Goal: Task Accomplishment & Management: Manage account settings

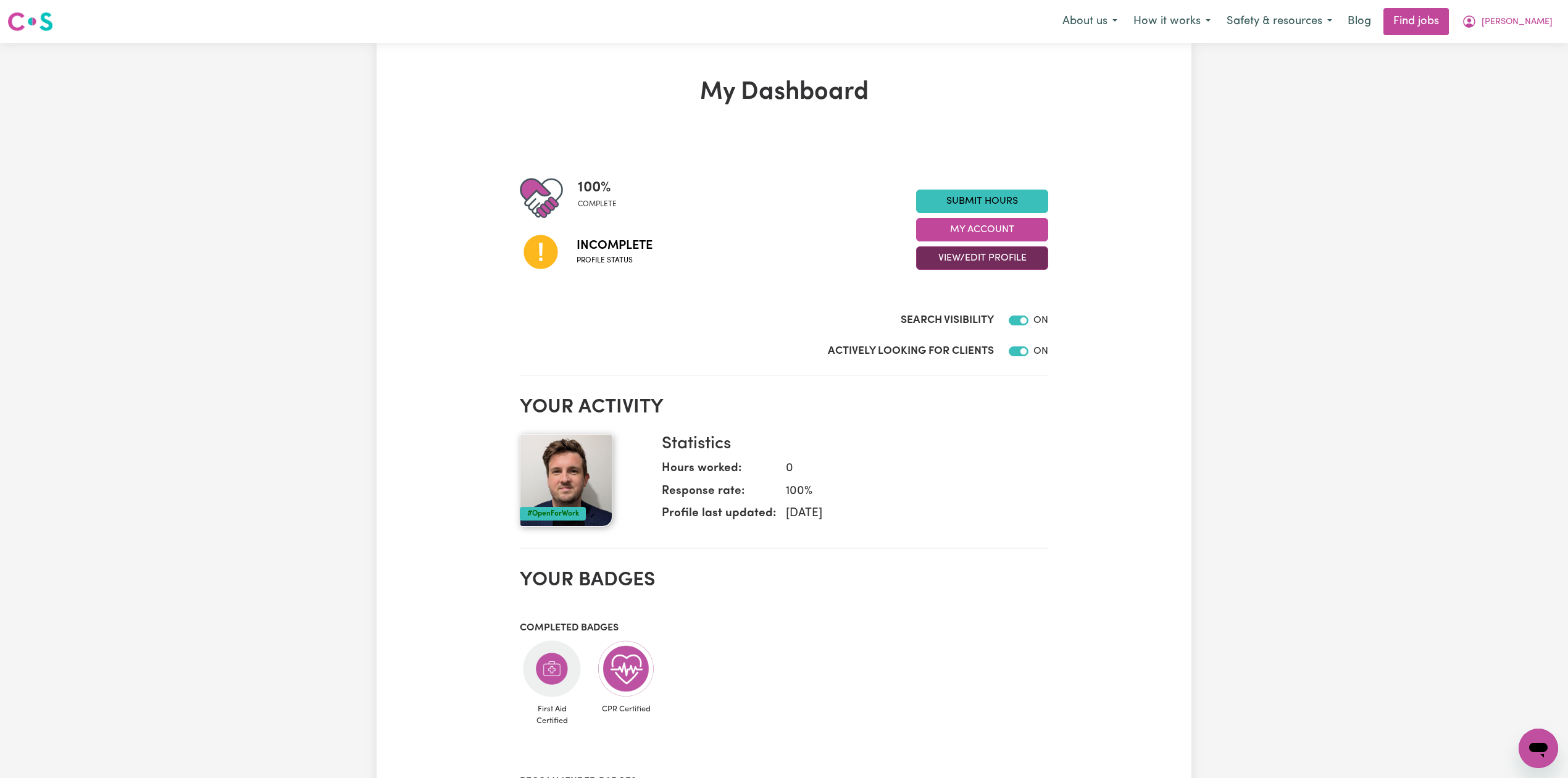
click at [680, 265] on button "View/Edit Profile" at bounding box center [982, 257] width 132 height 24
click at [680, 319] on link "Edit Profile" at bounding box center [974, 314] width 115 height 25
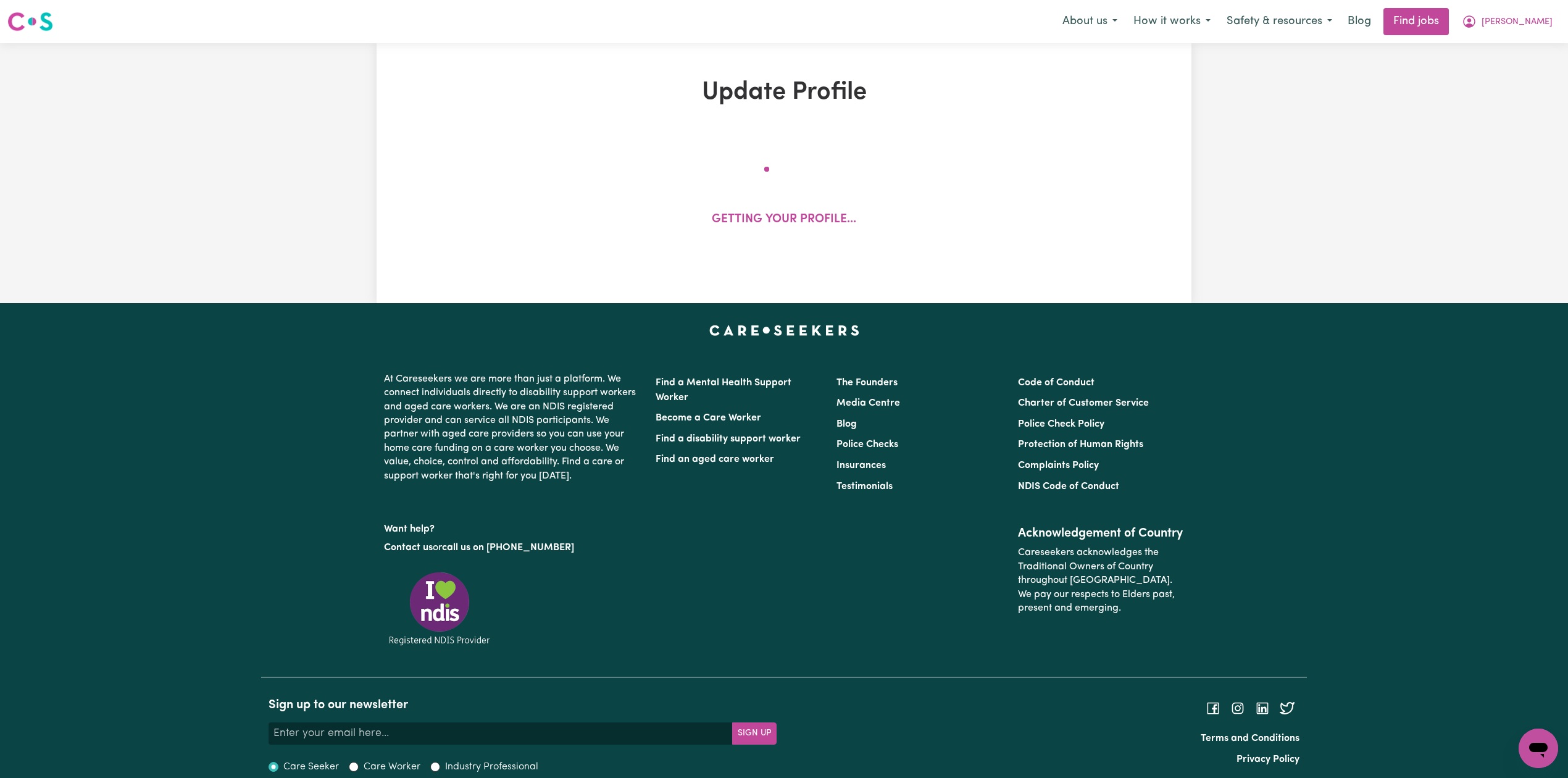
select select "male"
select select "Australian Citizen"
select select "Studying a healthcare related degree or qualification"
select select "140"
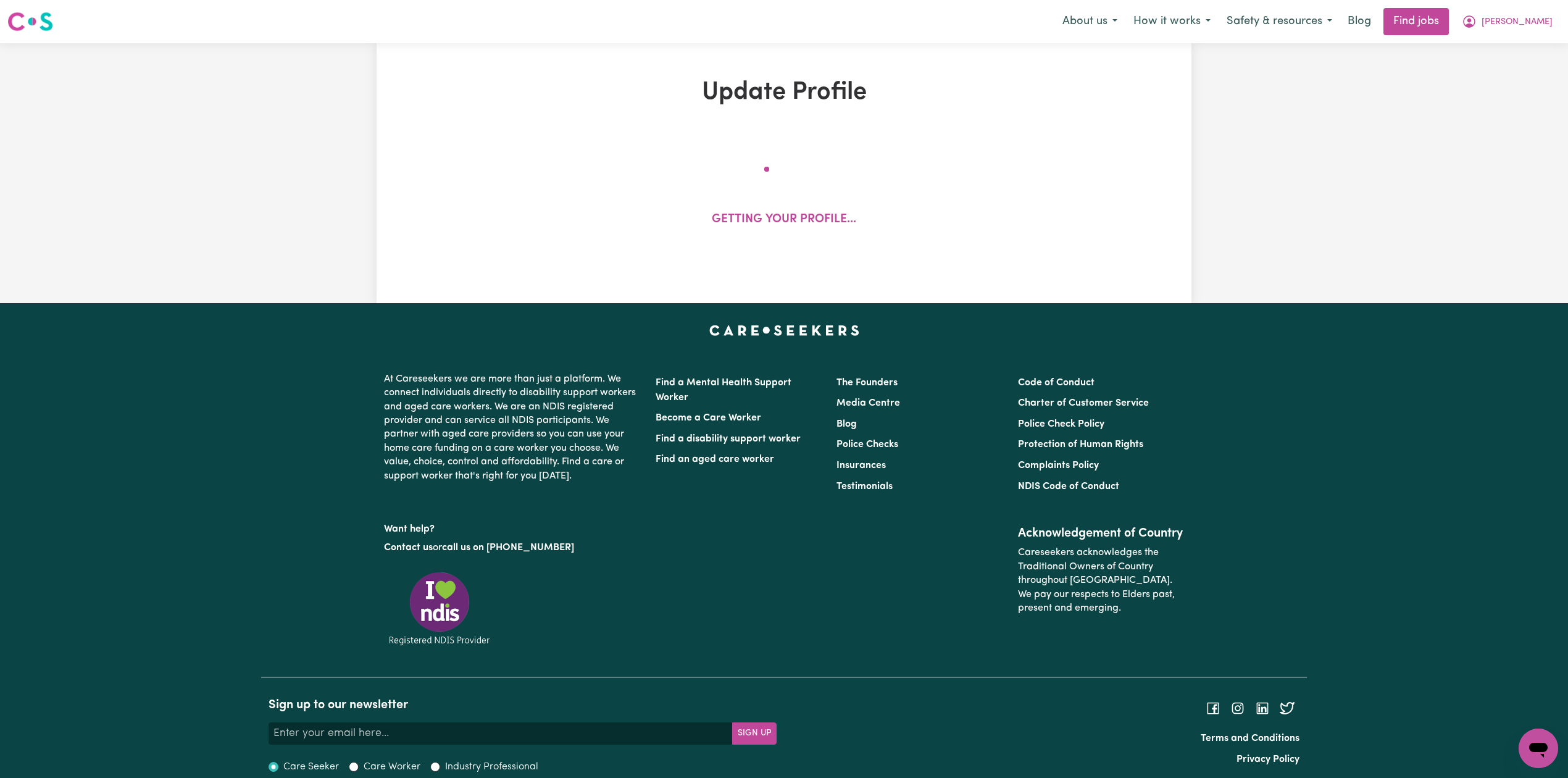
select select "140"
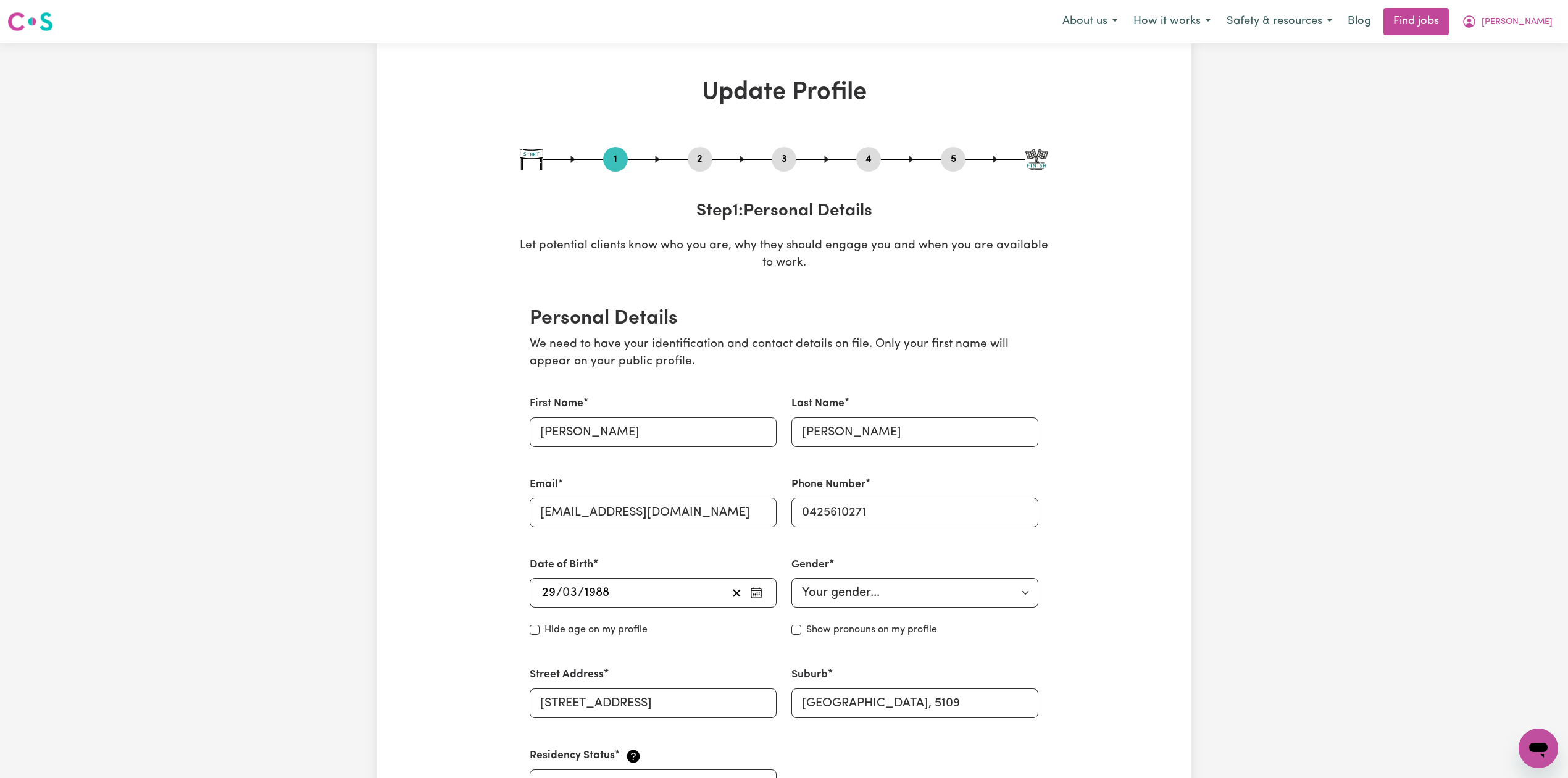
drag, startPoint x: 696, startPoint y: 157, endPoint x: 471, endPoint y: 285, distance: 258.9
click at [680, 157] on button "2" at bounding box center [700, 158] width 25 height 16
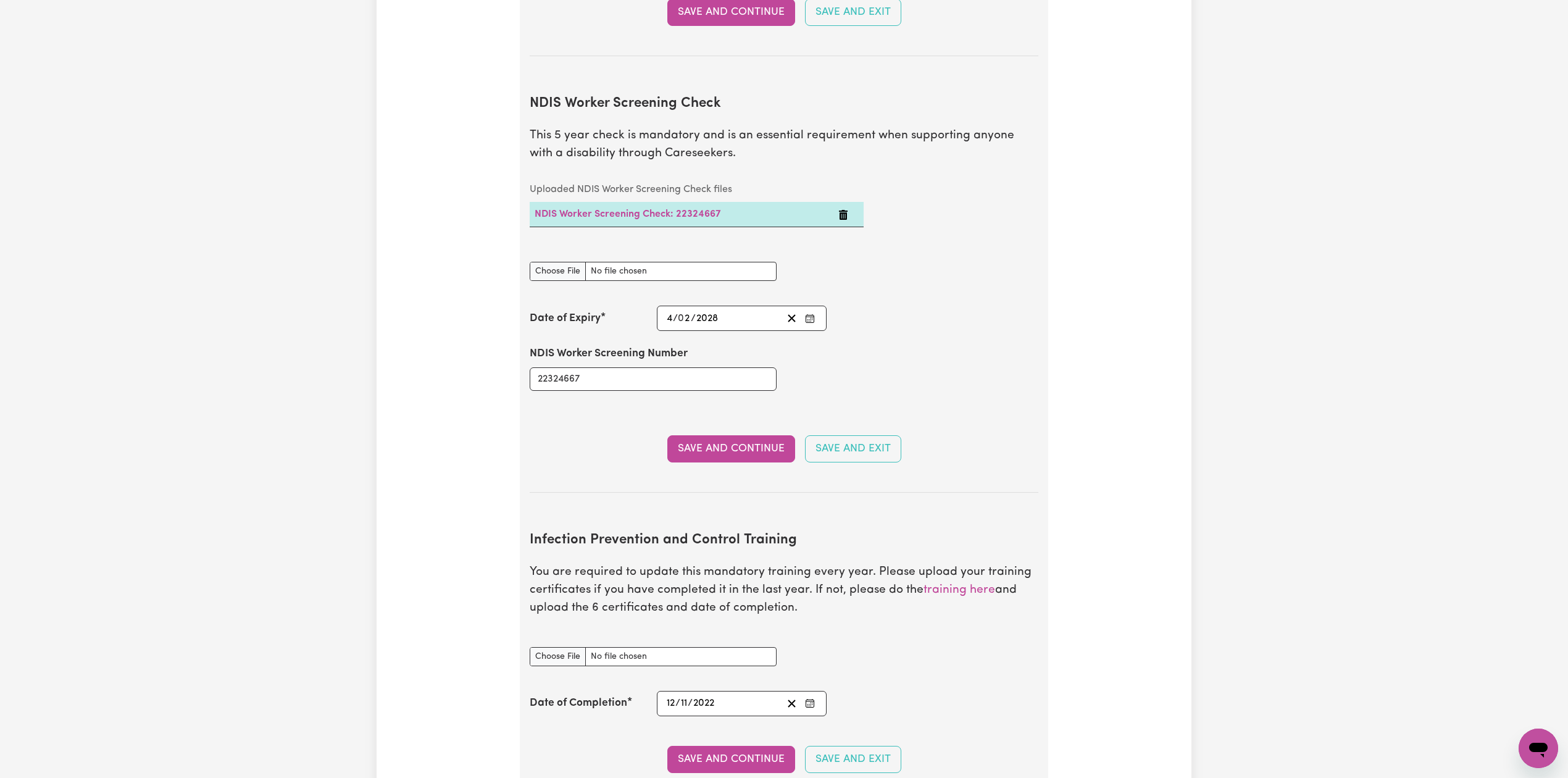
scroll to position [1893, 0]
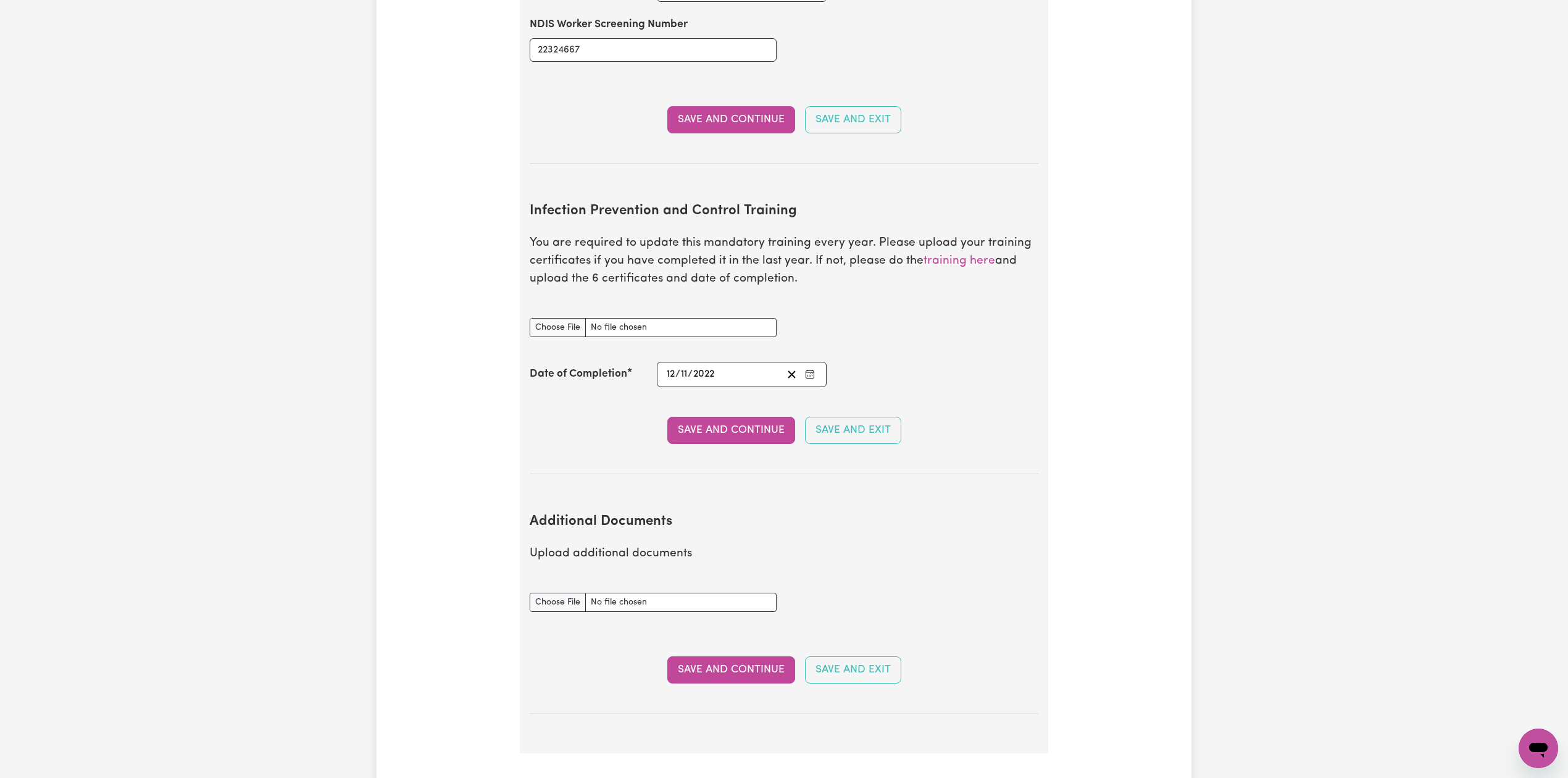
click at [680, 369] on icon "Enter the Date of Completion of your Infection Prevention and Control Training" at bounding box center [810, 373] width 9 height 9
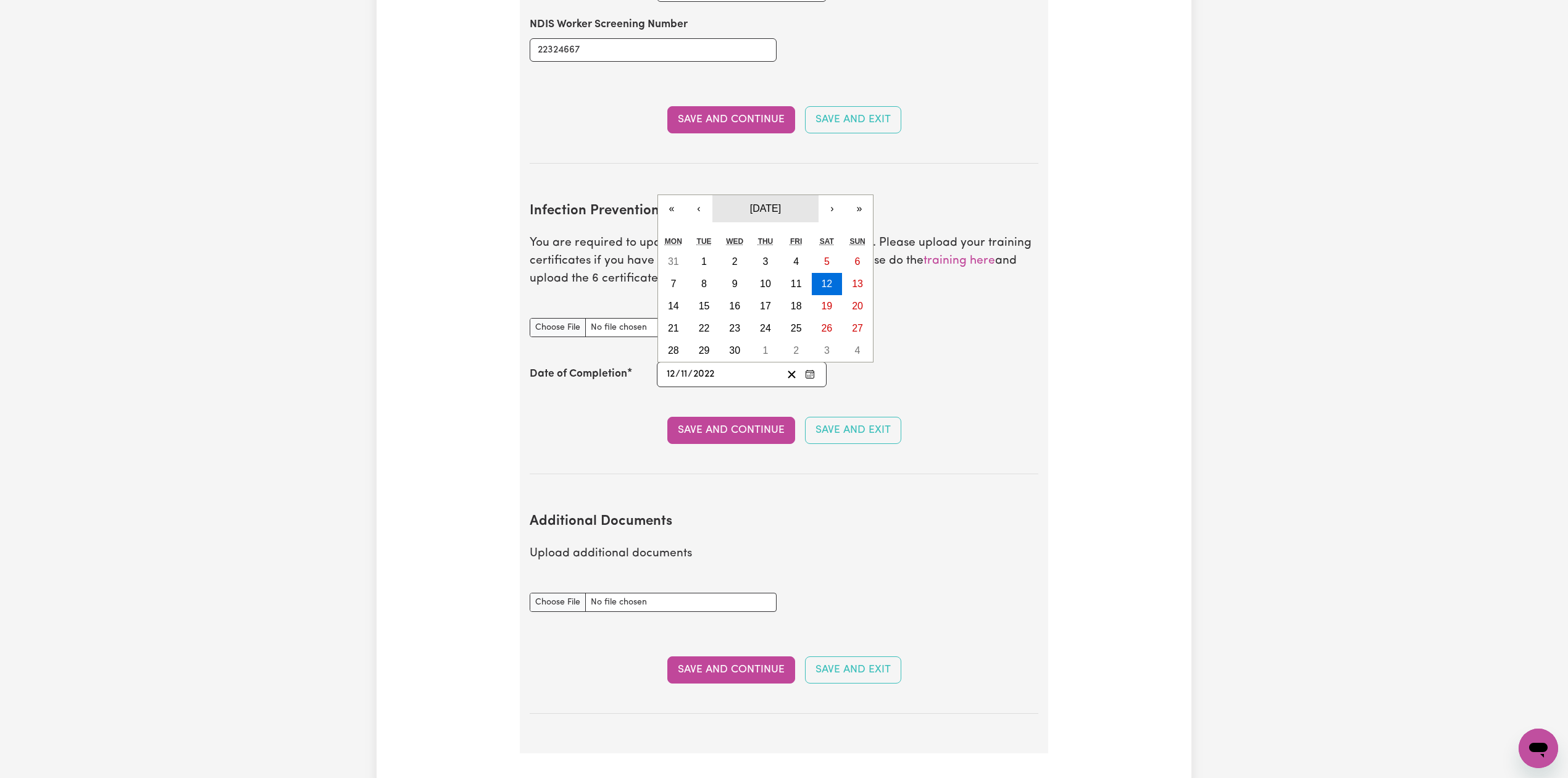
click at [680, 203] on span "November 2022" at bounding box center [765, 207] width 31 height 10
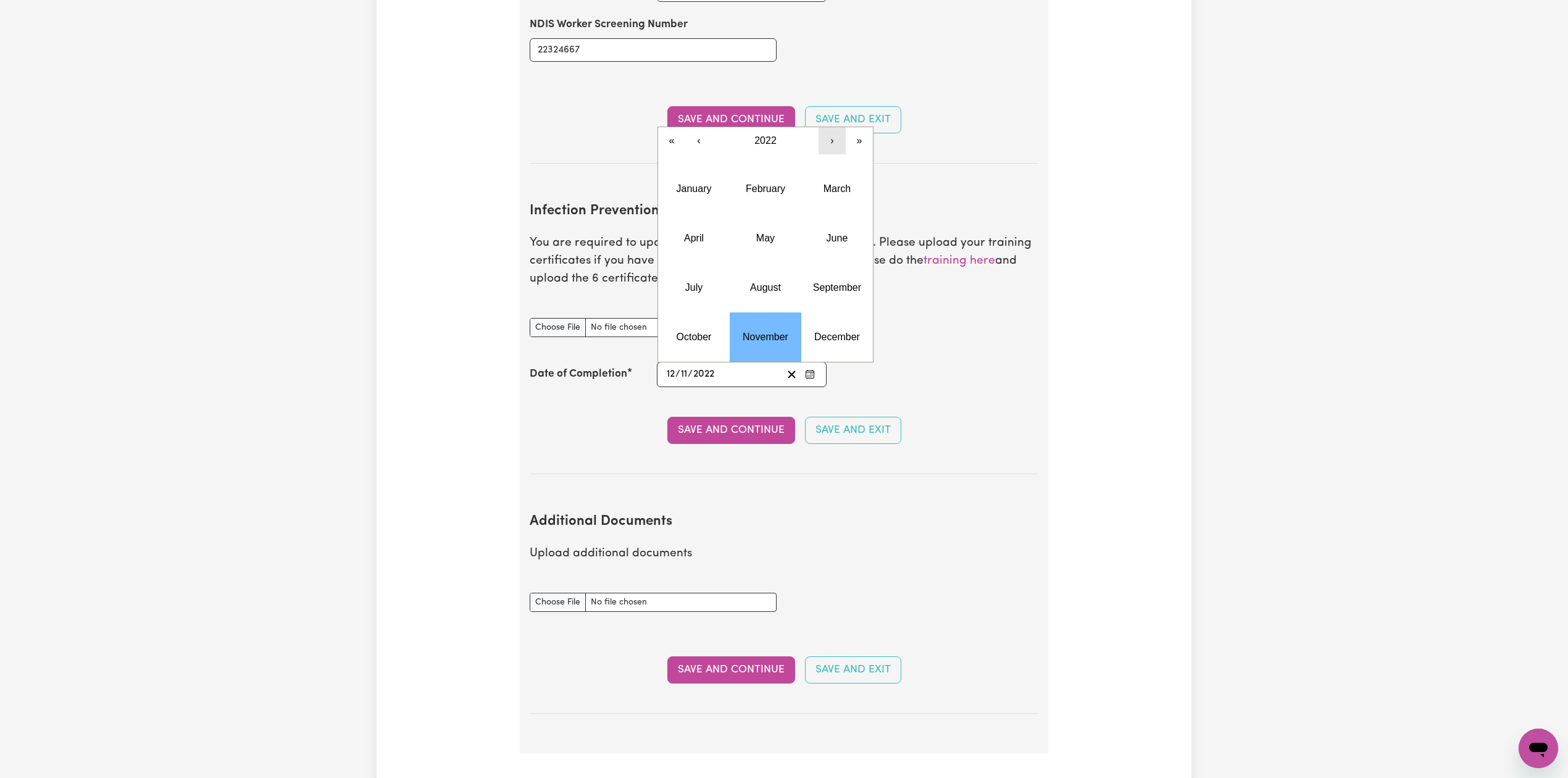
click at [680, 133] on button "›" at bounding box center [832, 141] width 27 height 27
click at [680, 282] on abbr "September" at bounding box center [836, 287] width 48 height 10
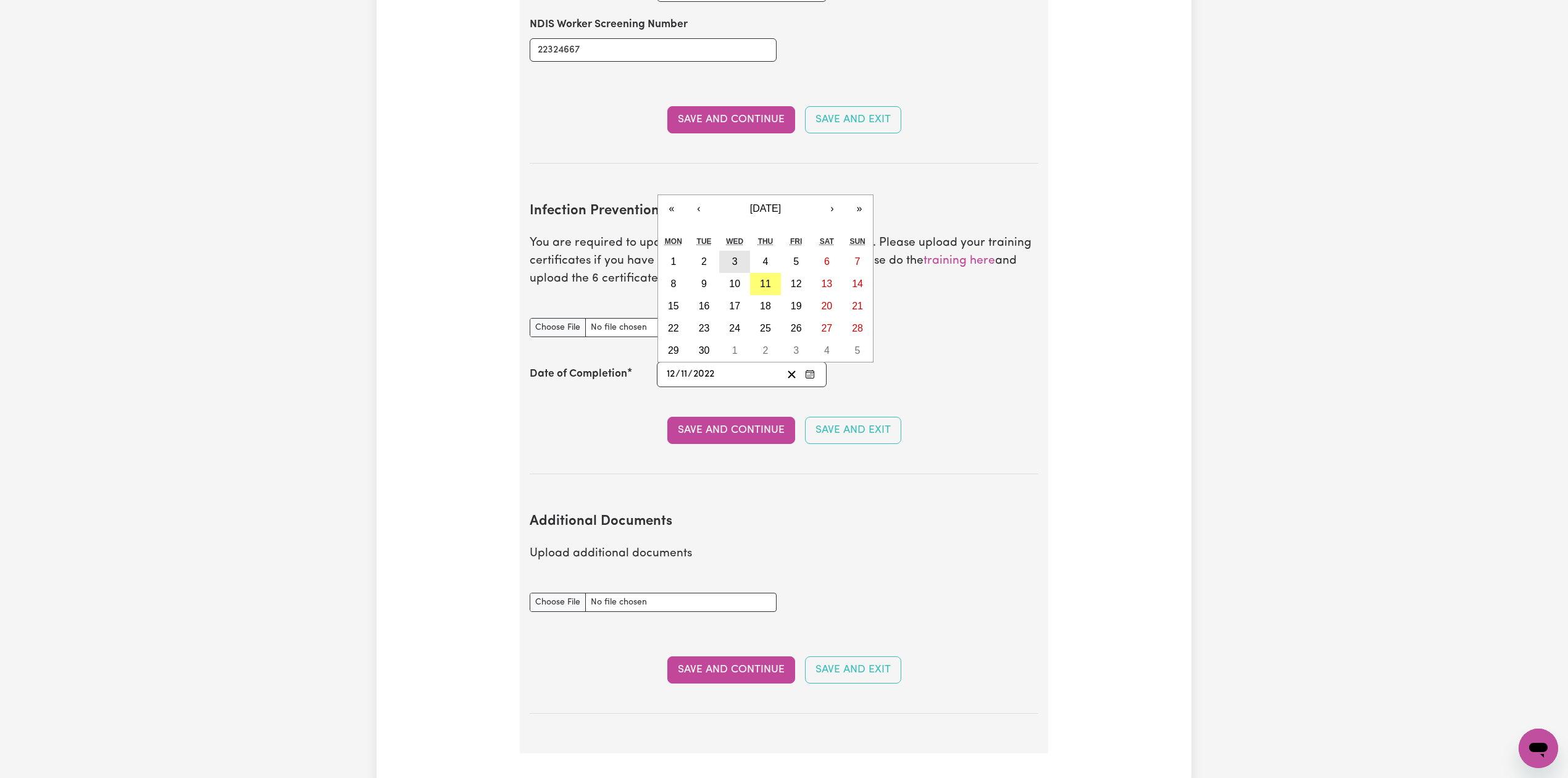
click at [680, 253] on button "3" at bounding box center [734, 262] width 31 height 23
type input "2025-09-03"
type input "3"
type input "9"
type input "2025"
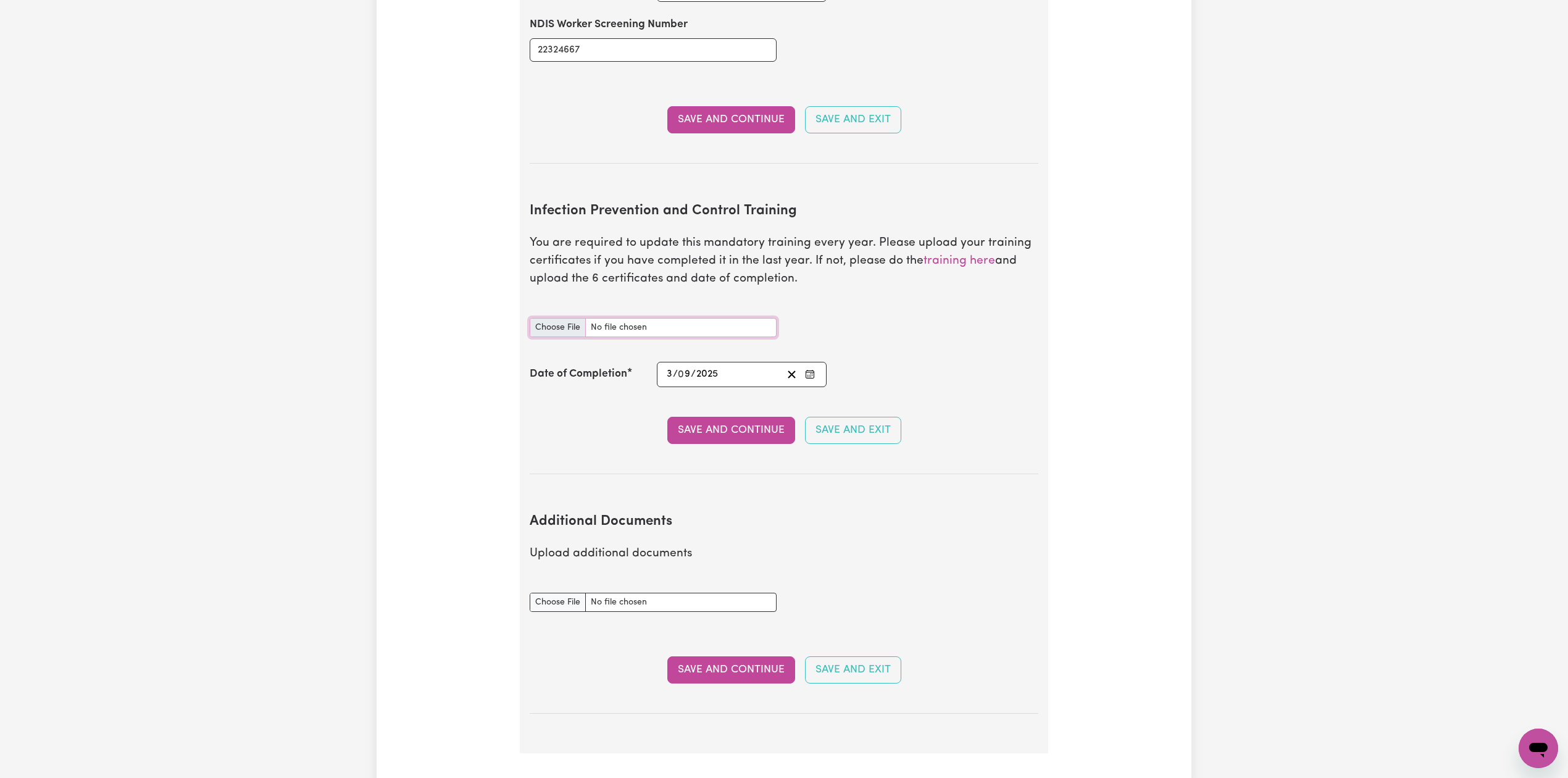
click at [564, 321] on input "Infection Prevention and Control Training document" at bounding box center [653, 327] width 247 height 19
type input "C:\fakepath\Alex Miller Infection Prevention and Control Training.pdf"
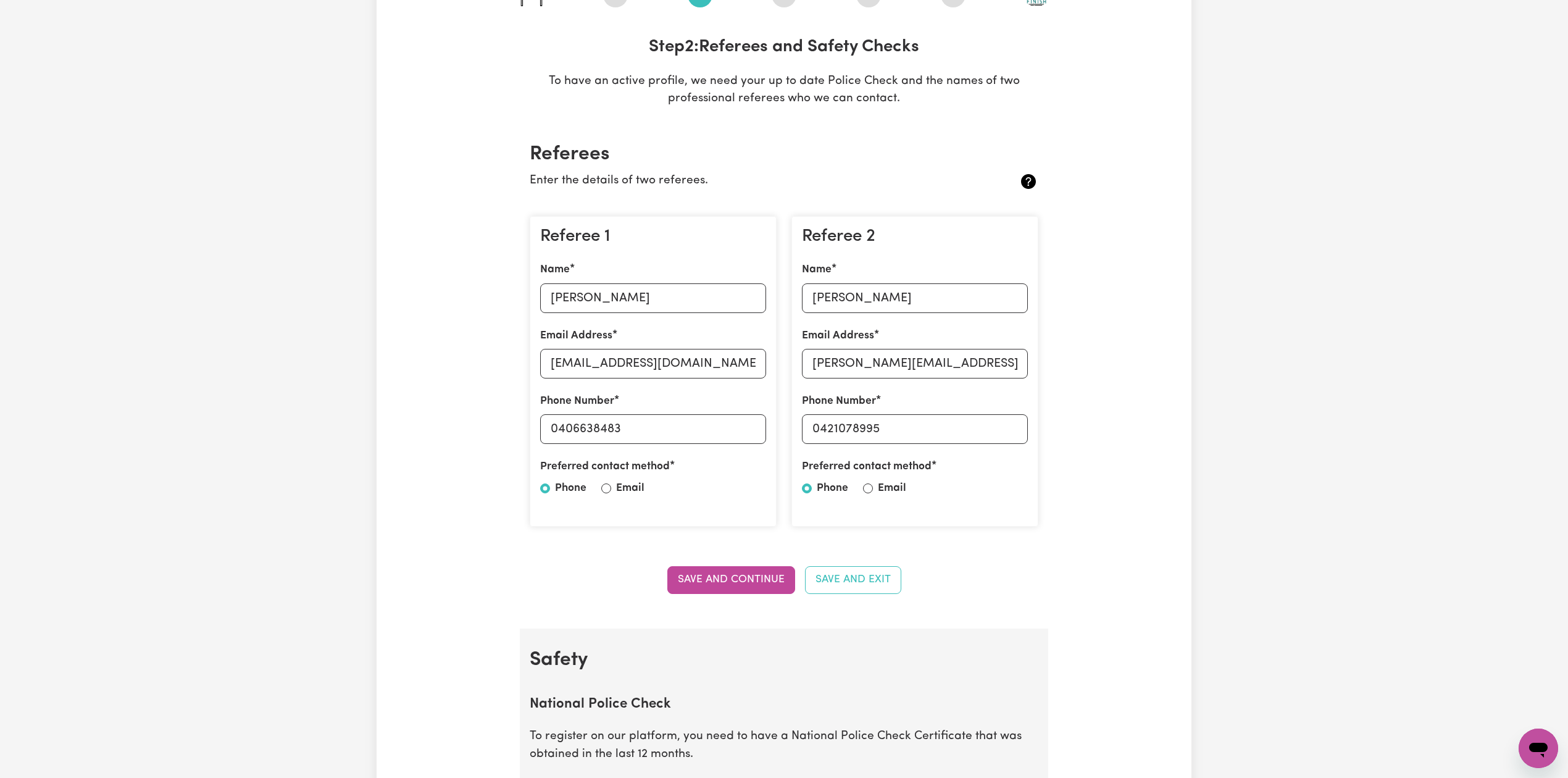
scroll to position [0, 0]
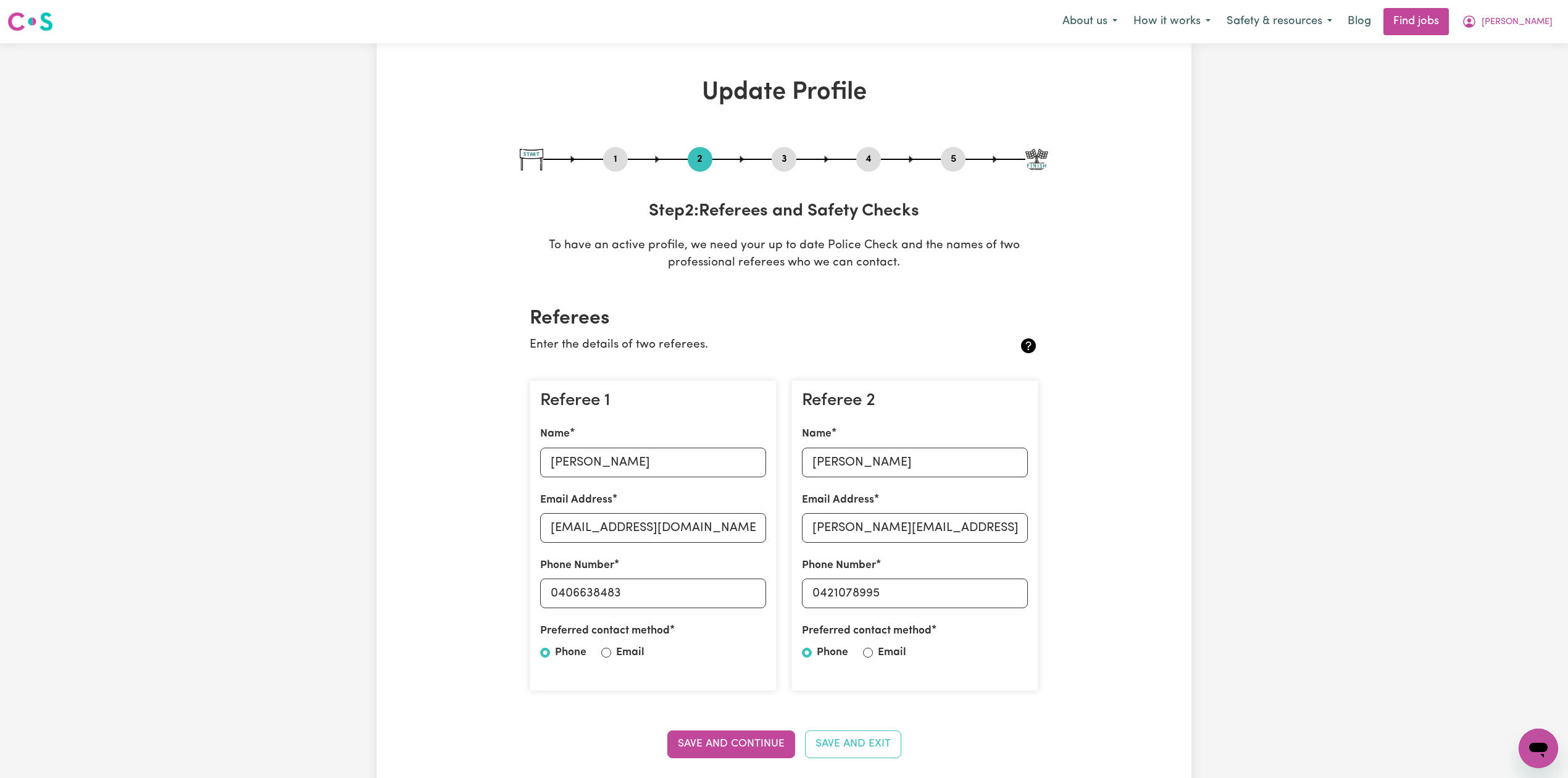
click at [680, 163] on button "3" at bounding box center [784, 158] width 25 height 16
select select "2025"
select select "2024"
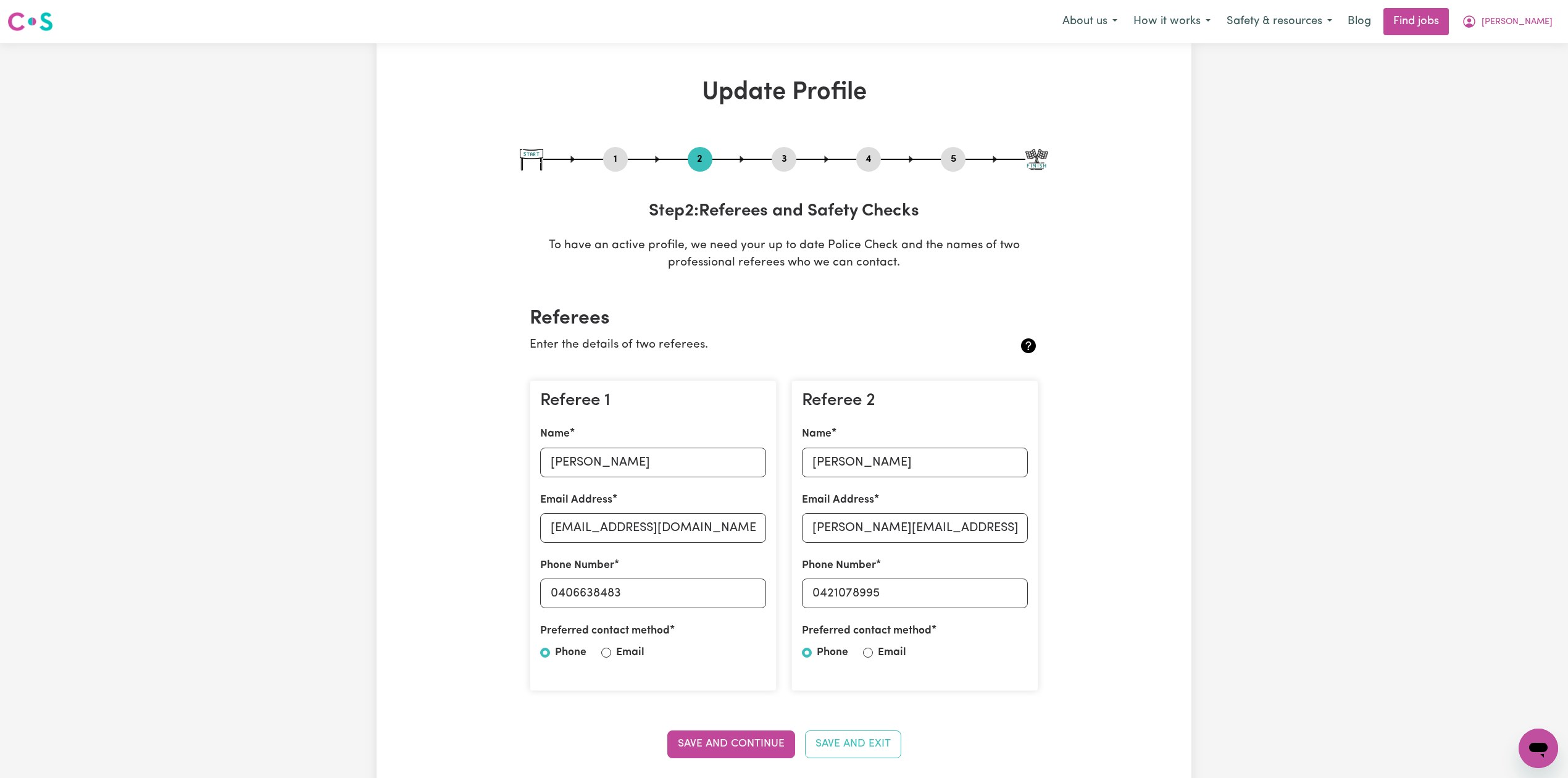
select select "2025"
select select "2023"
select select "2024"
select select "2022"
select select "2023"
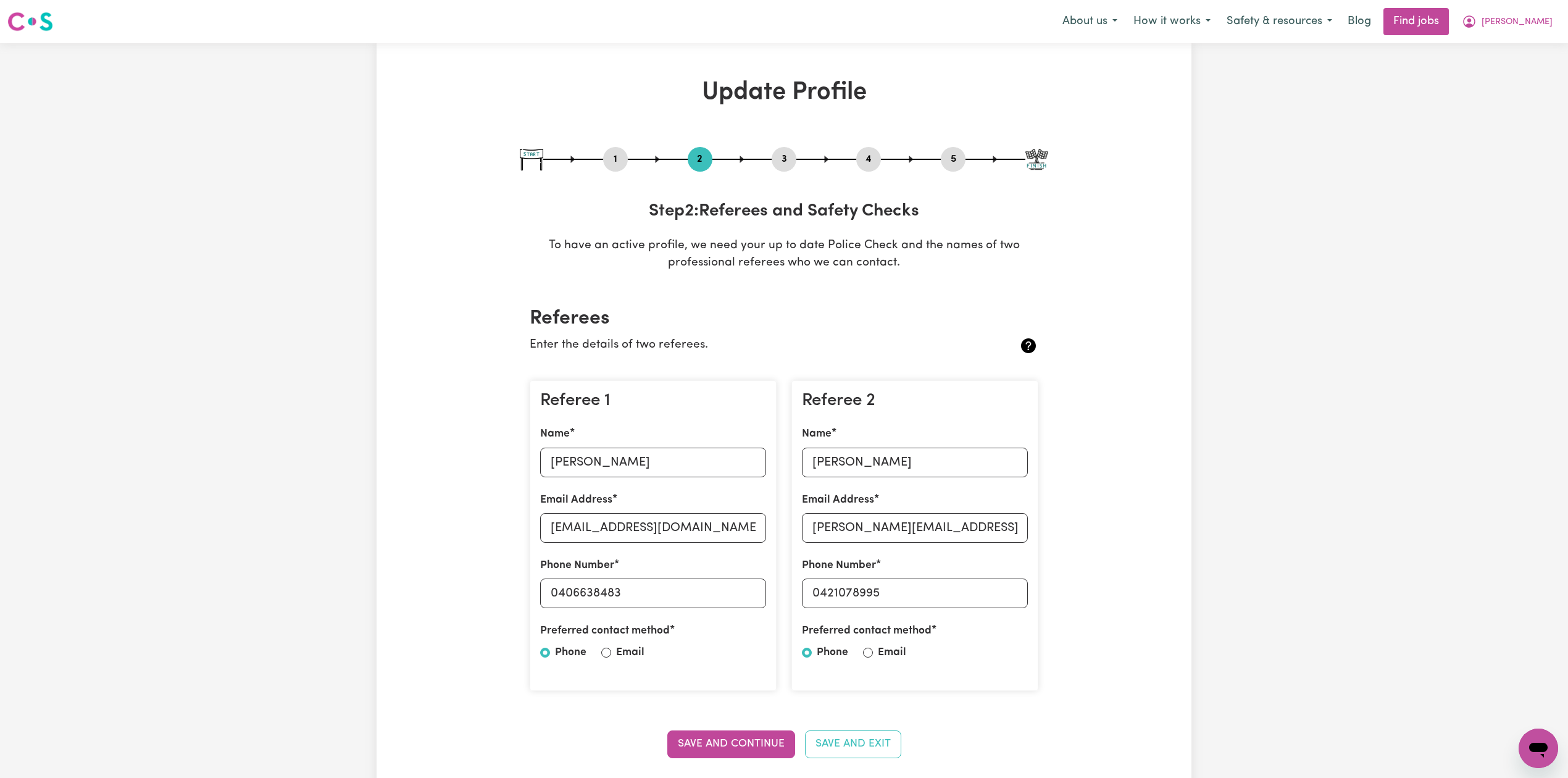
select select "Certificate III (Individual Support)"
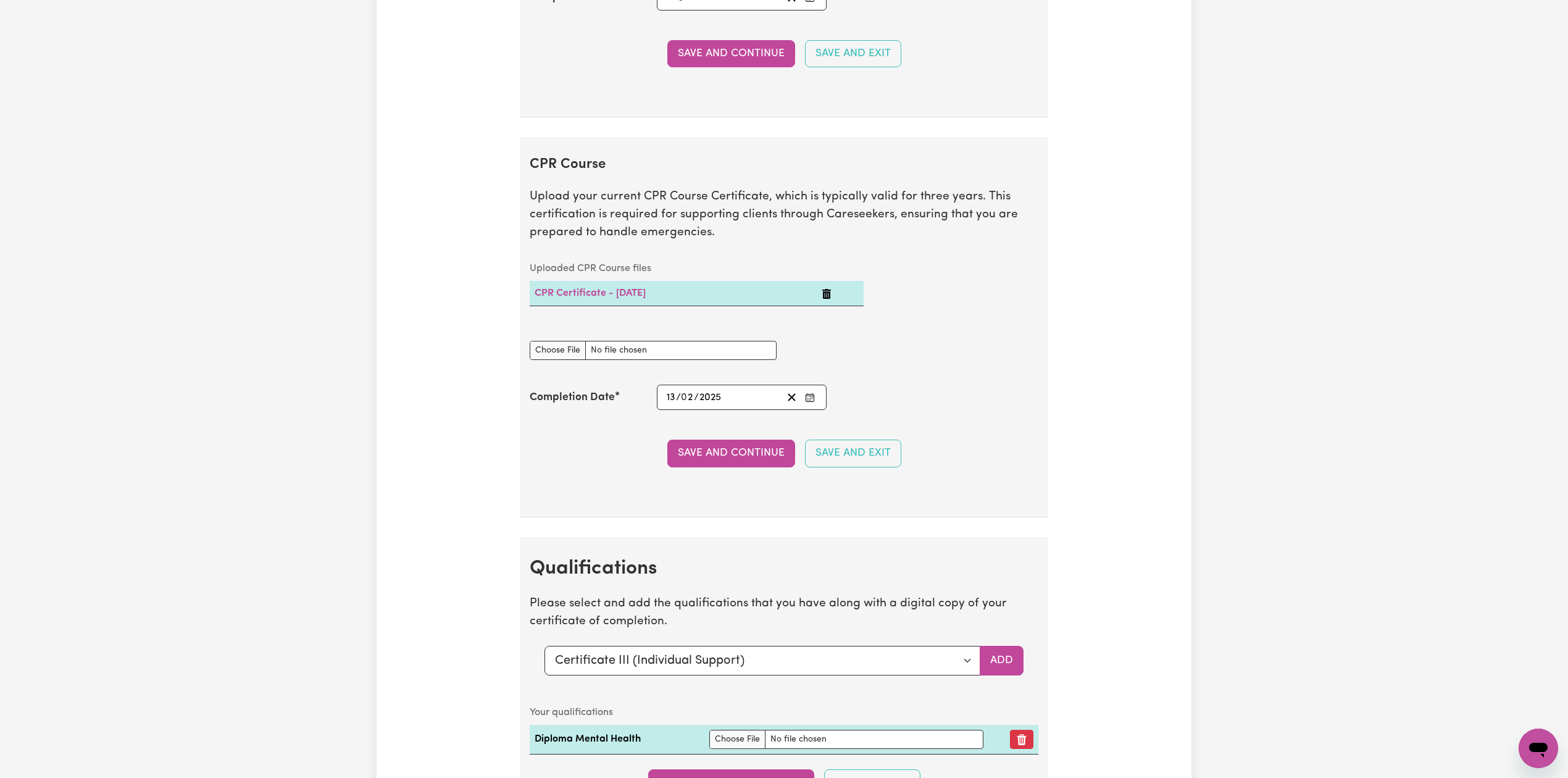
scroll to position [3559, 0]
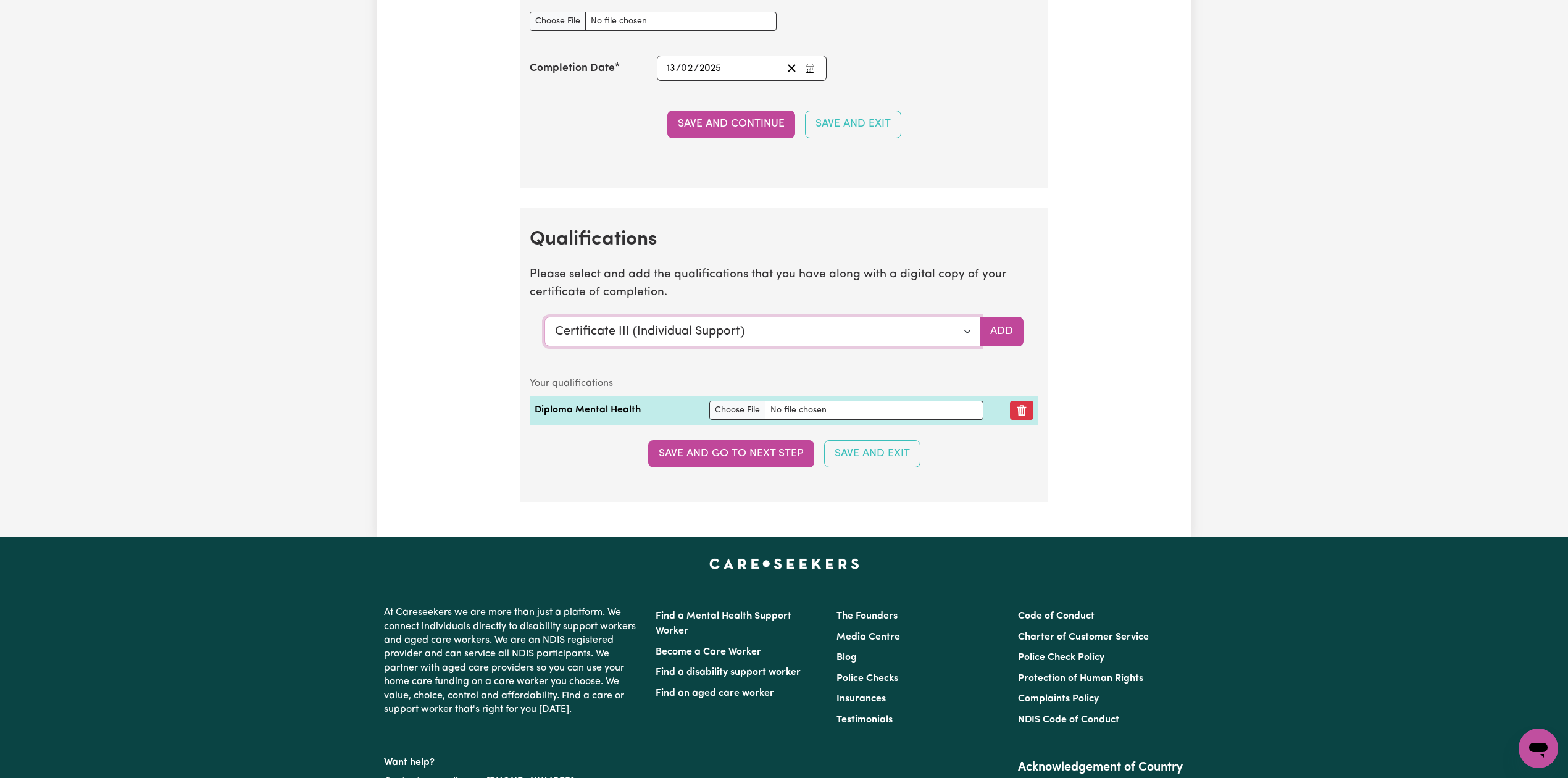
click at [680, 346] on select "Select a qualification to add... Certificate III (Individual Support) Certifica…" at bounding box center [762, 331] width 436 height 29
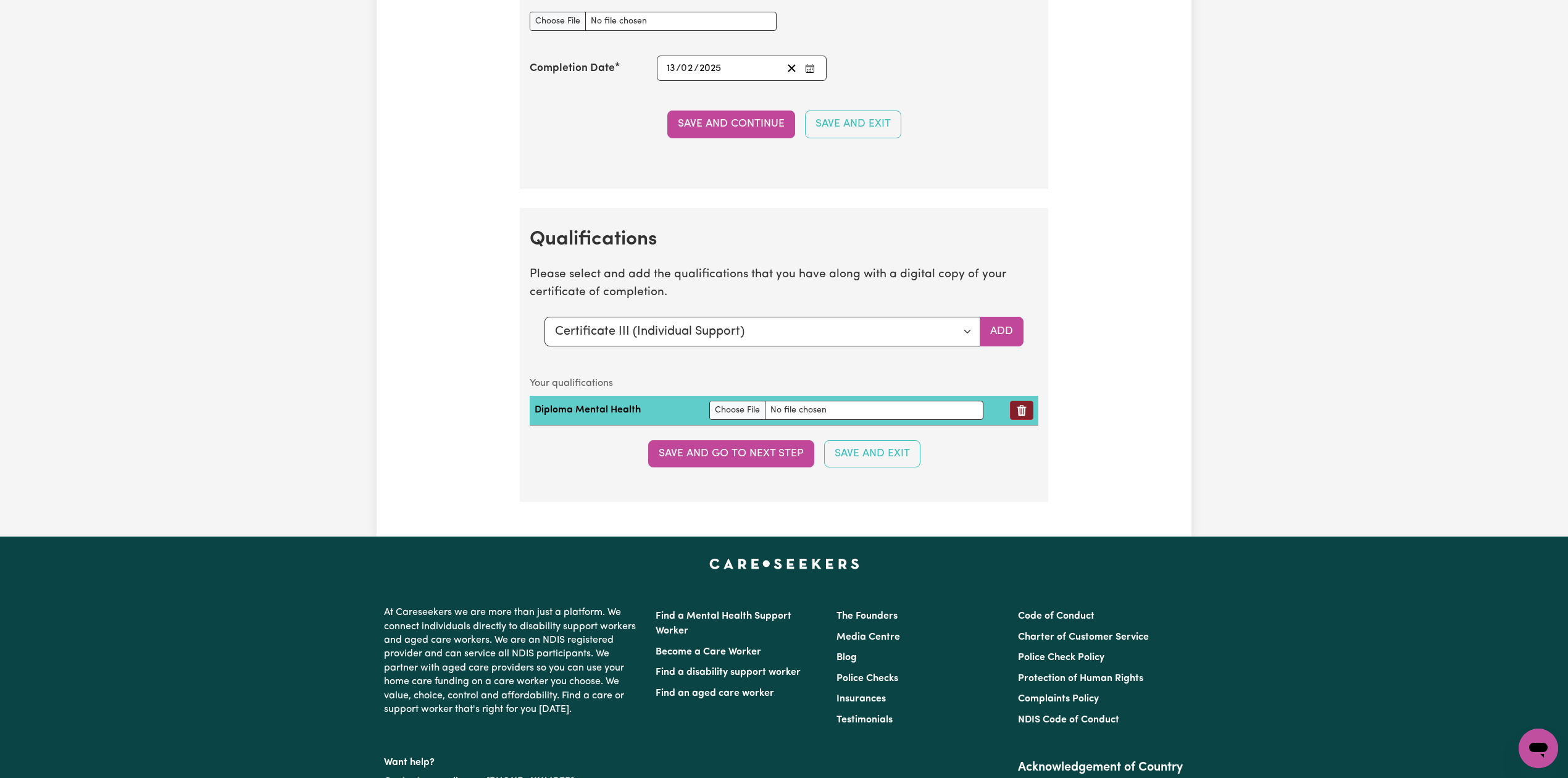
click at [680, 417] on icon "Remove qualification" at bounding box center [1021, 410] width 12 height 12
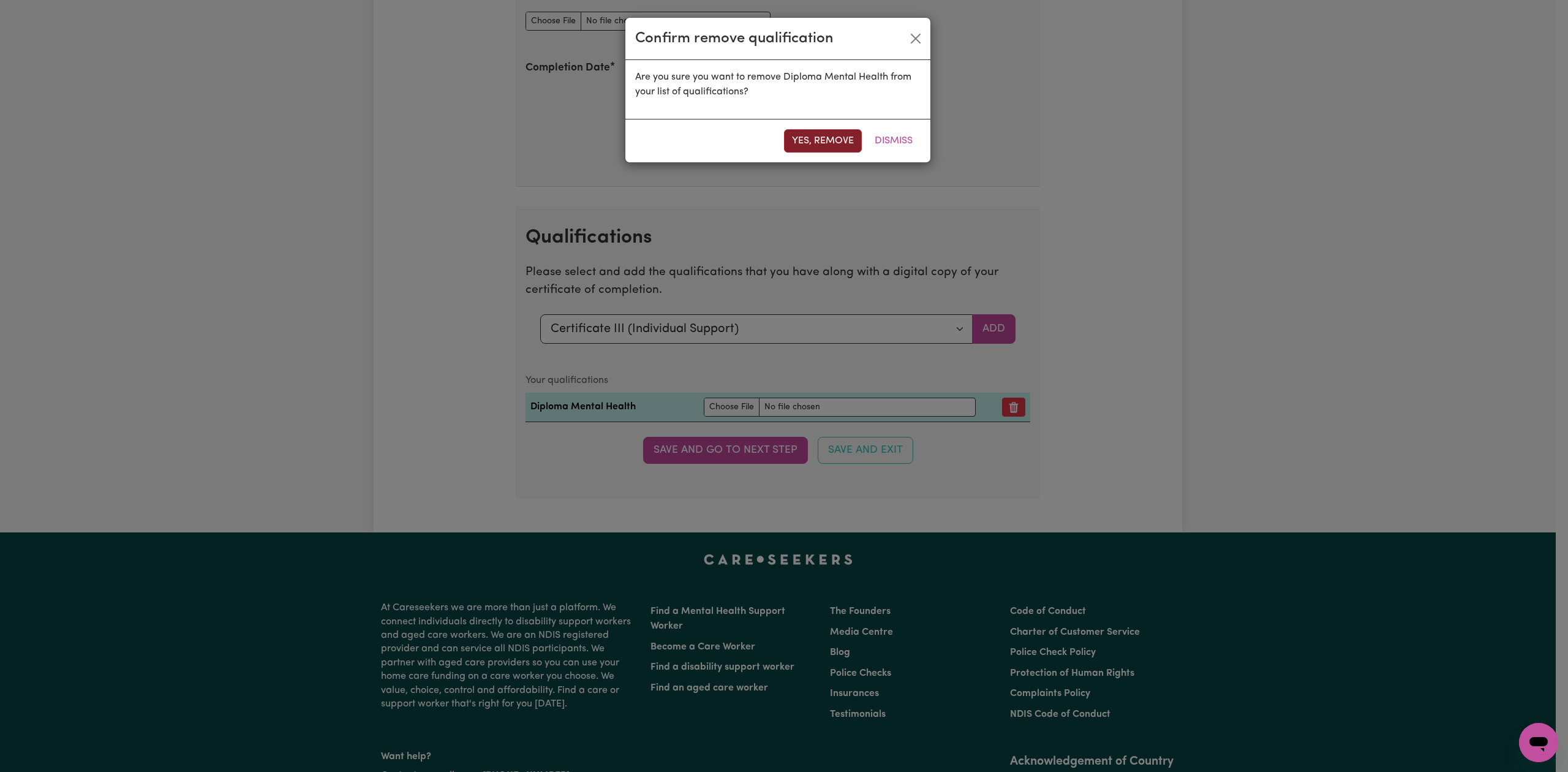
click at [675, 138] on button "Yes, remove" at bounding box center [822, 140] width 78 height 23
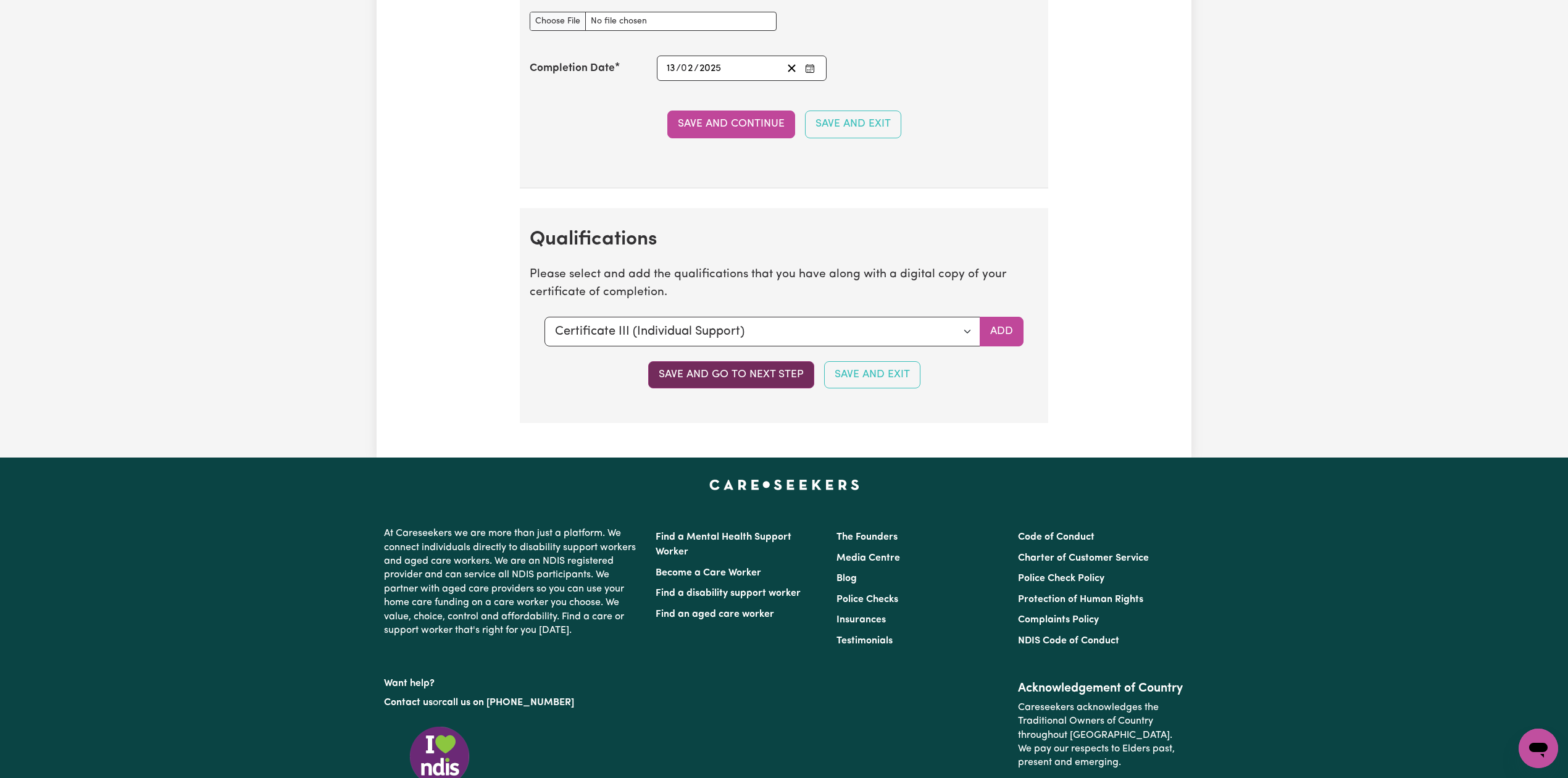
click at [680, 389] on button "Save and go to next step" at bounding box center [731, 374] width 166 height 27
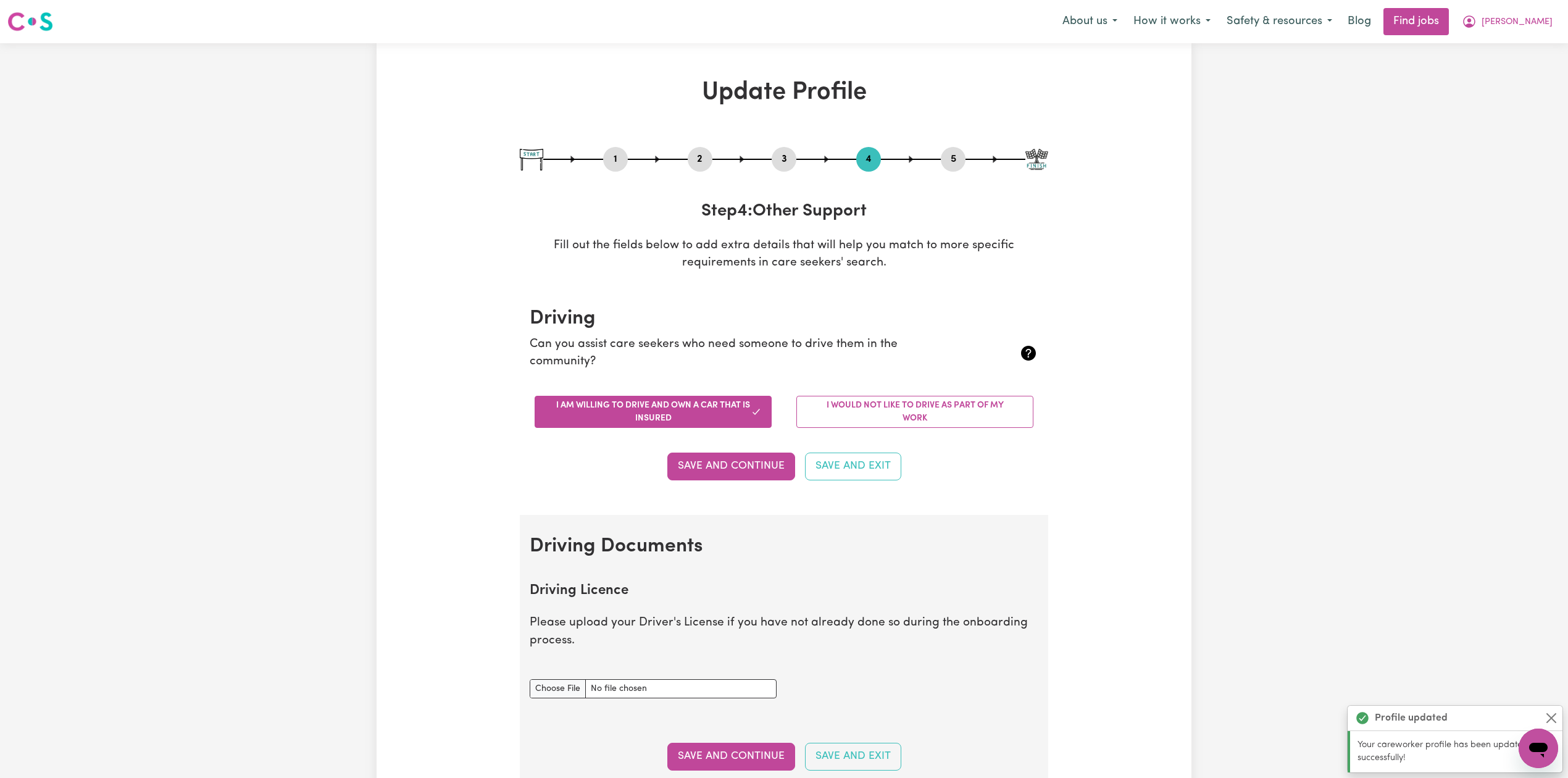
scroll to position [247, 0]
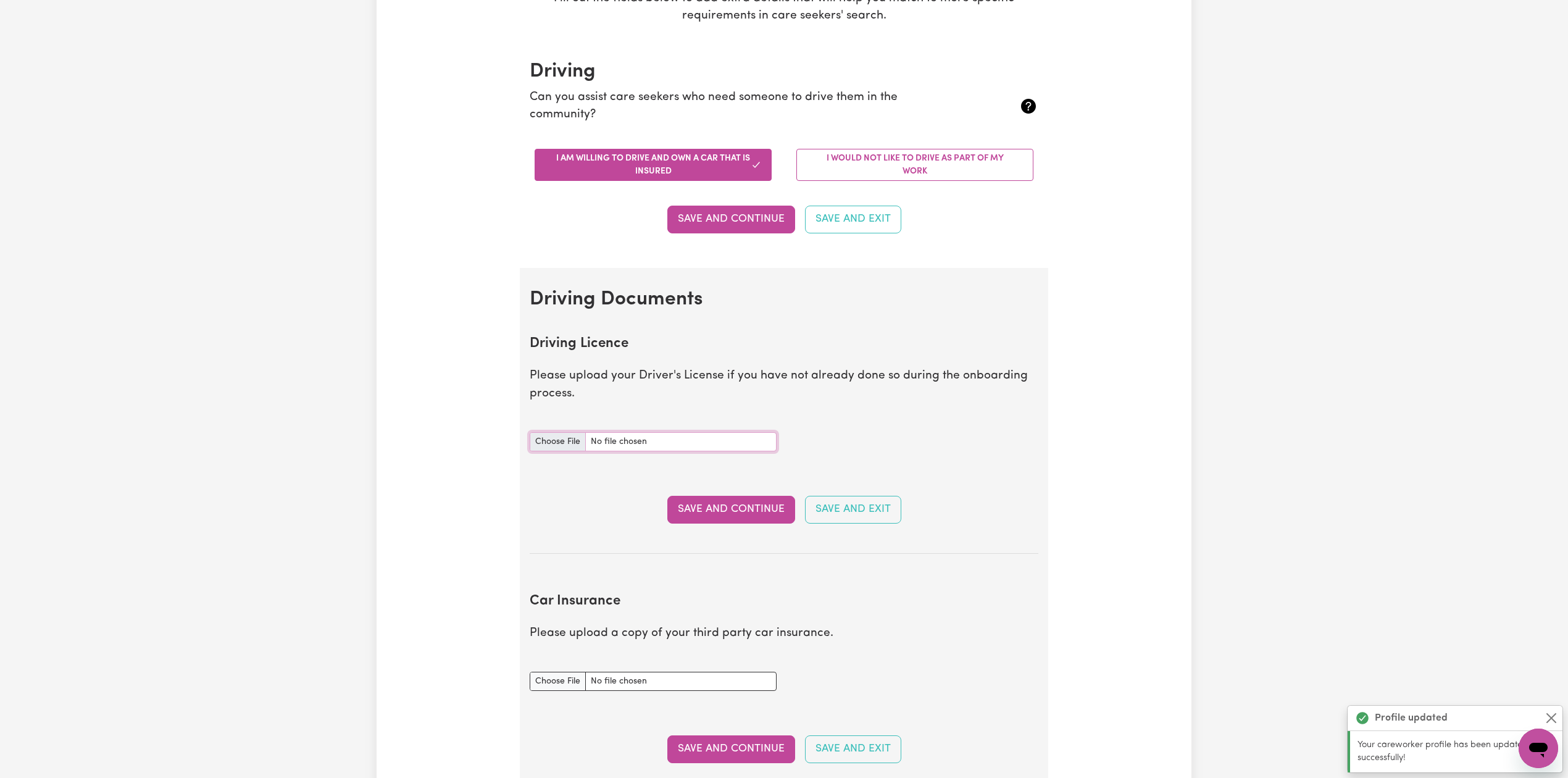
click at [561, 443] on input "Driving Licence document" at bounding box center [653, 441] width 247 height 19
type input "C:\fakepath\Alex Miller DL.jpg"
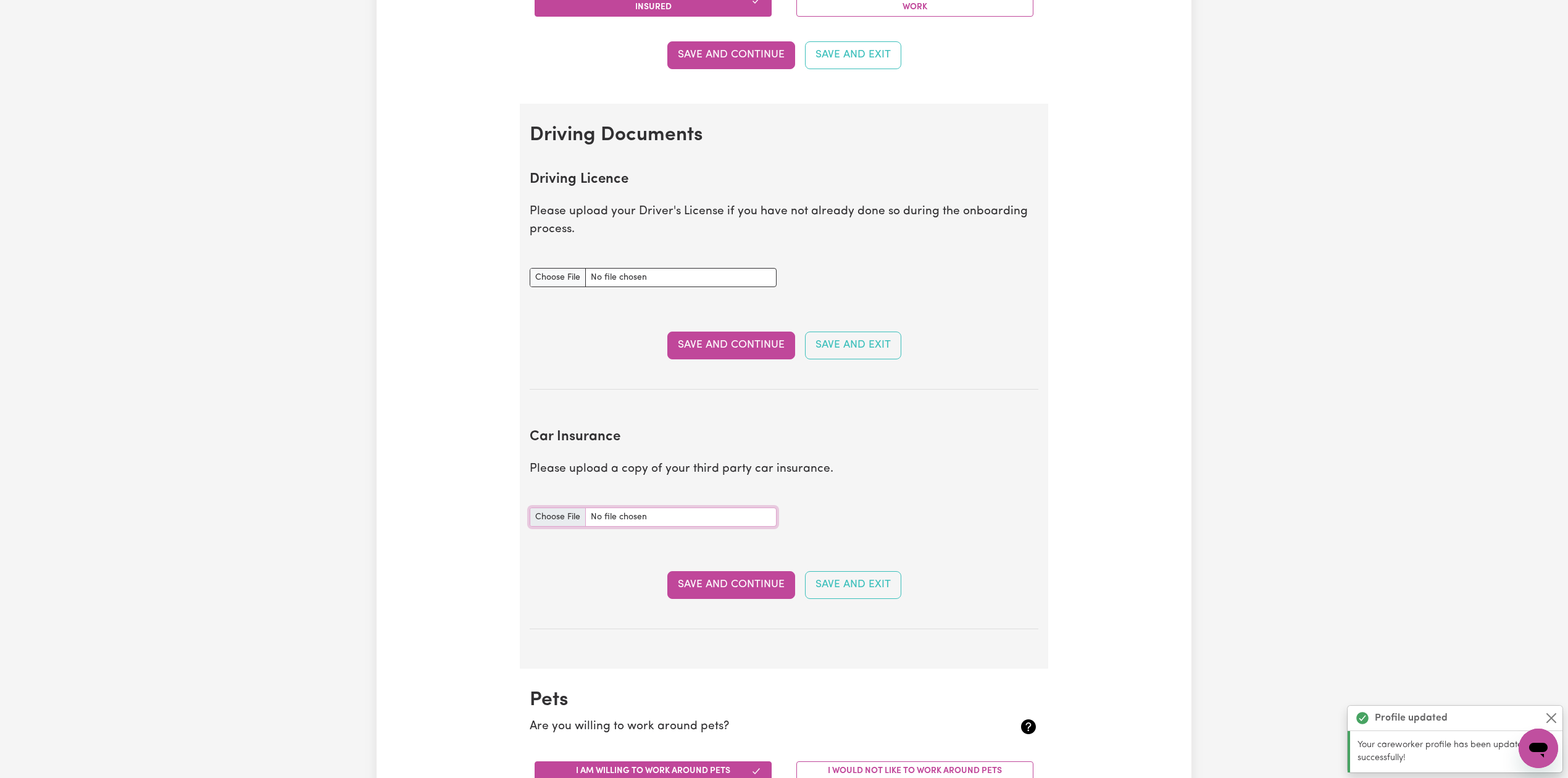
click at [572, 515] on input "Car Insurance document" at bounding box center [653, 517] width 247 height 19
type input "C:\fakepath\Alex Miller Car Registration 23102025.jpg"
click at [680, 351] on button "Save and Continue" at bounding box center [732, 345] width 128 height 27
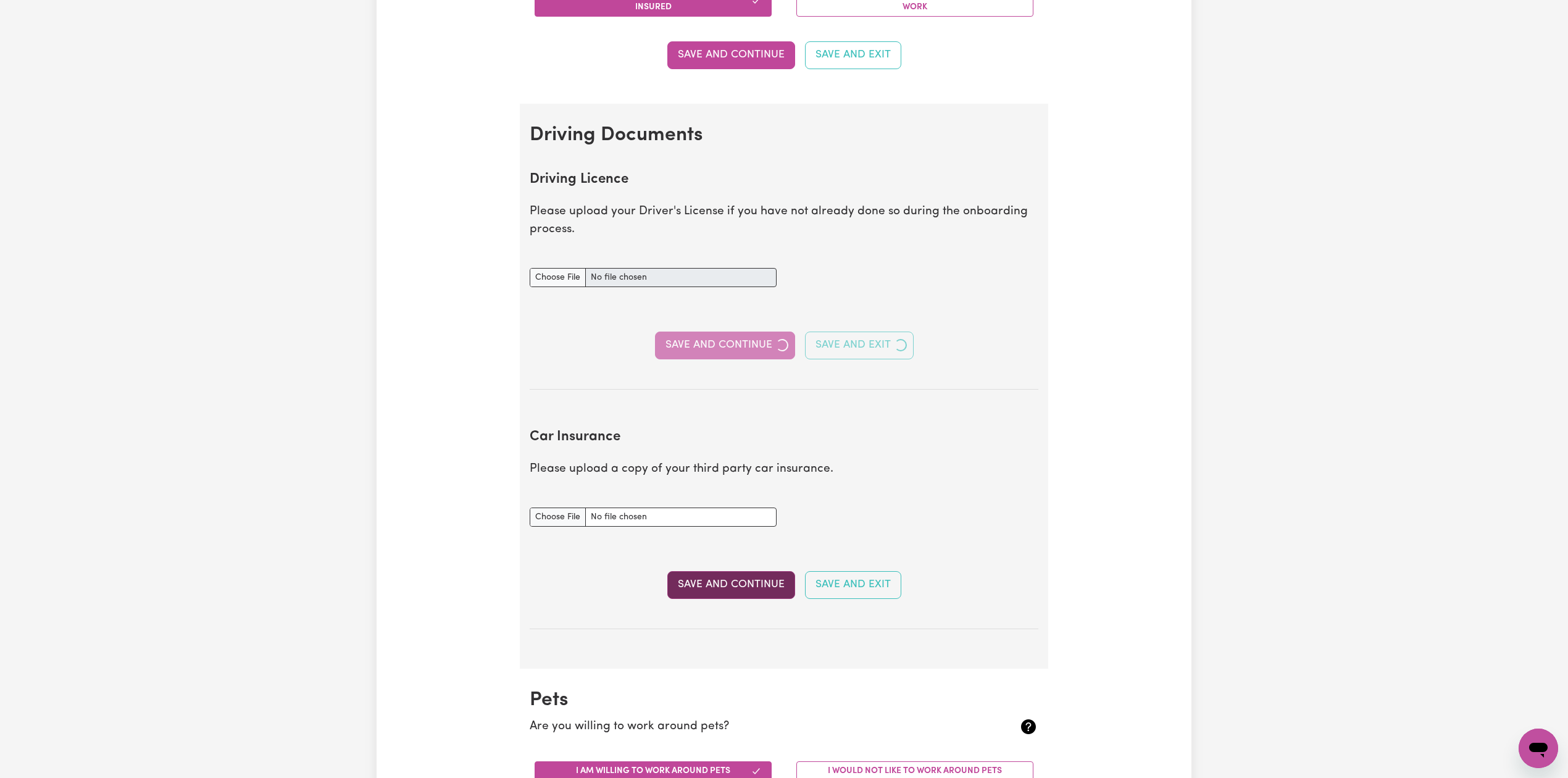
click at [680, 593] on button "Save and Continue" at bounding box center [732, 584] width 128 height 27
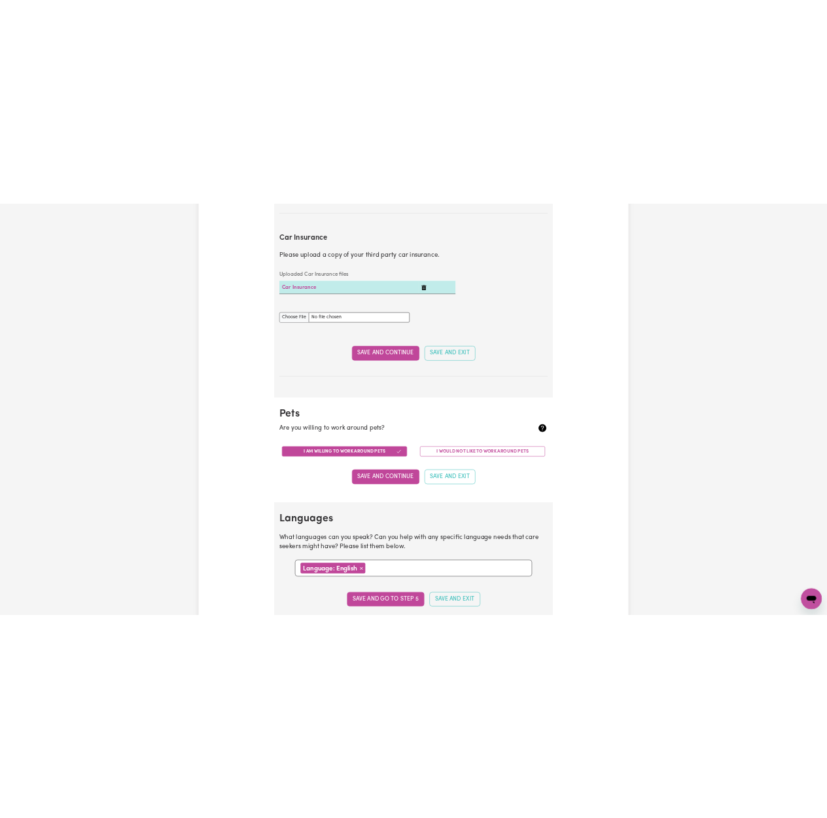
scroll to position [0, 0]
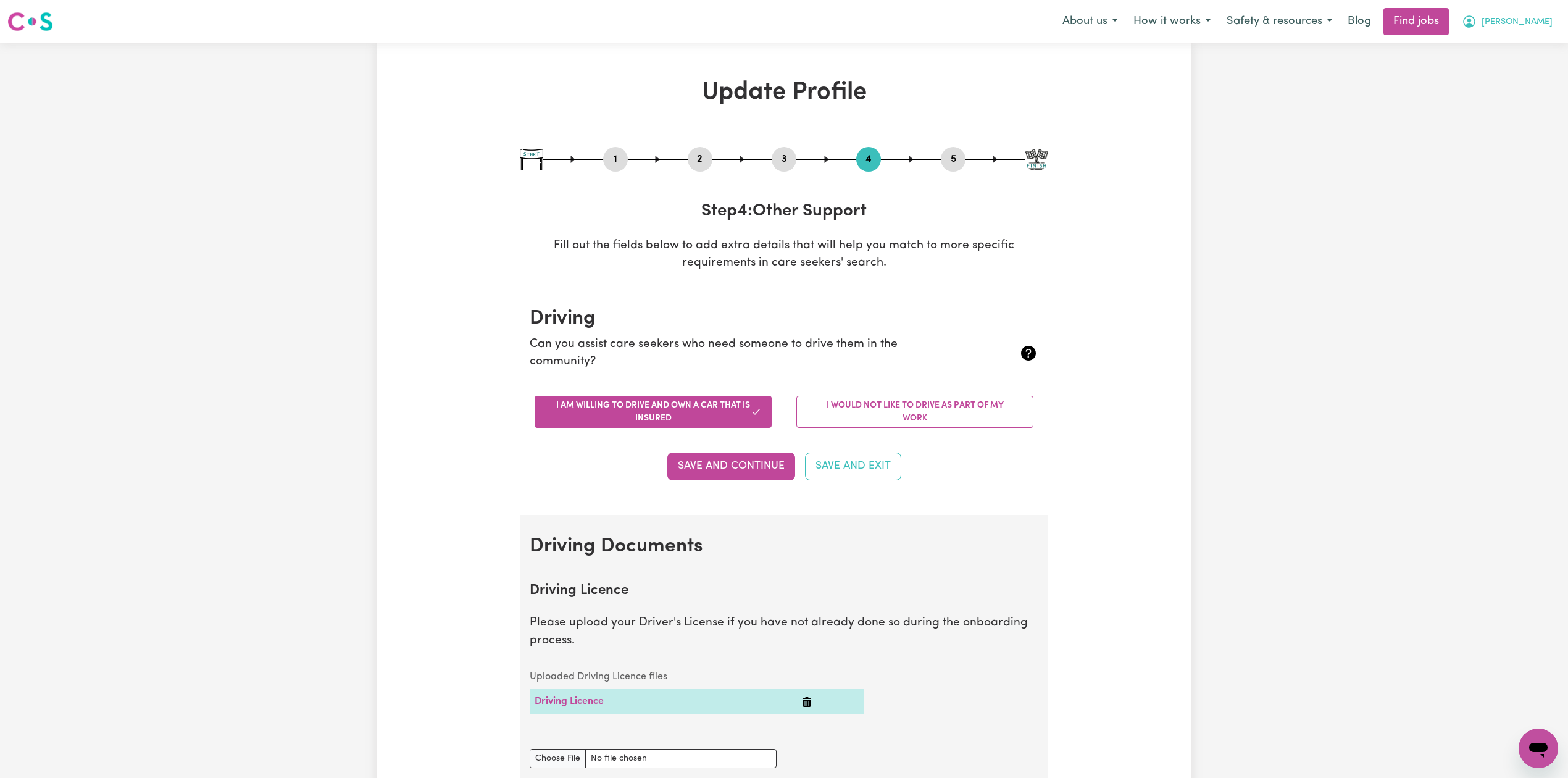
click at [680, 21] on span "[PERSON_NAME]" at bounding box center [1516, 22] width 71 height 13
click at [680, 96] on link "Logout" at bounding box center [1510, 94] width 97 height 24
